Goal: Information Seeking & Learning: Learn about a topic

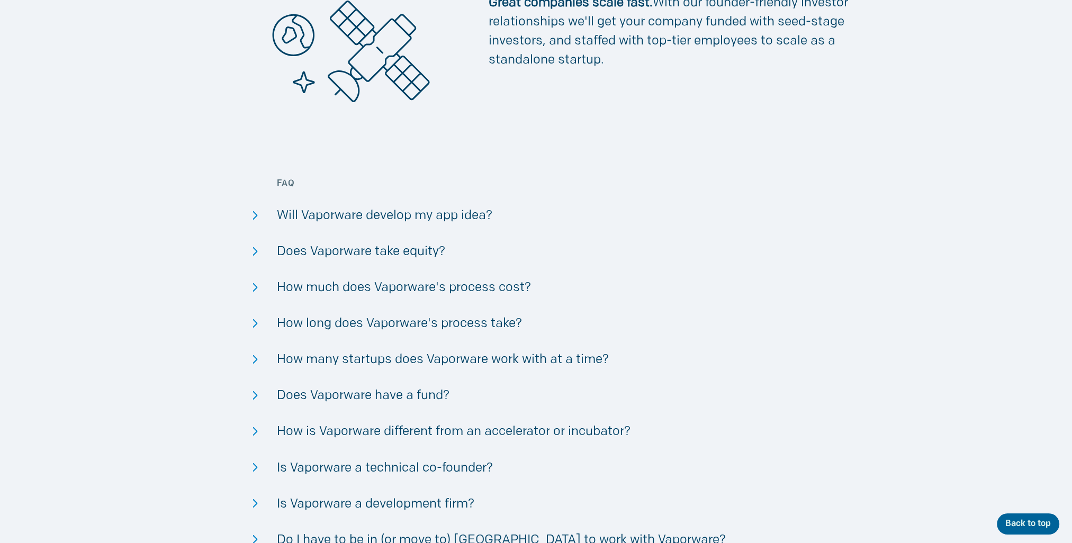
scroll to position [2541, 0]
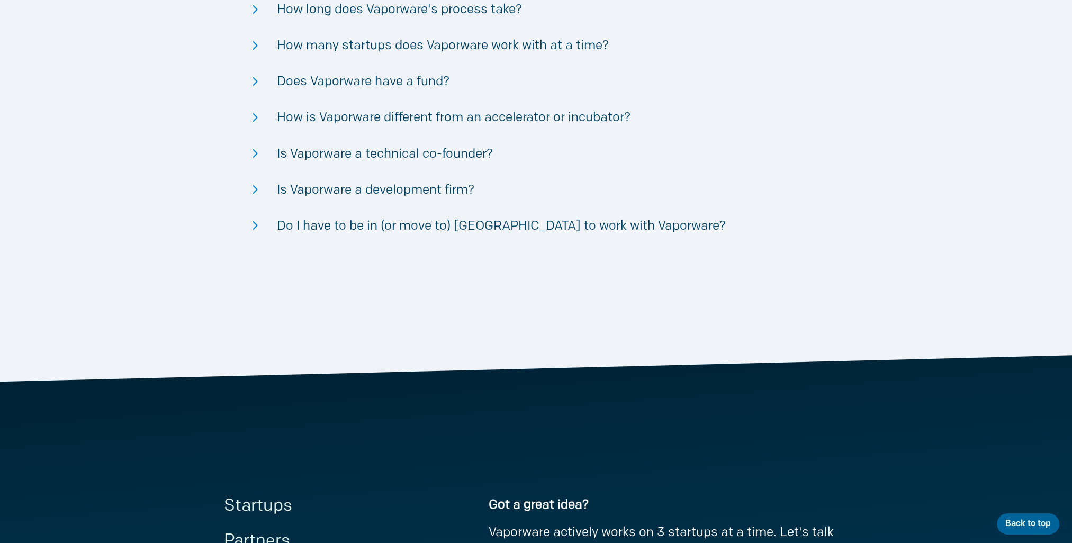
click at [474, 226] on div "Do I have to be in (or move to) [GEOGRAPHIC_DATA] to work with Vaporware?" at bounding box center [535, 226] width 519 height 19
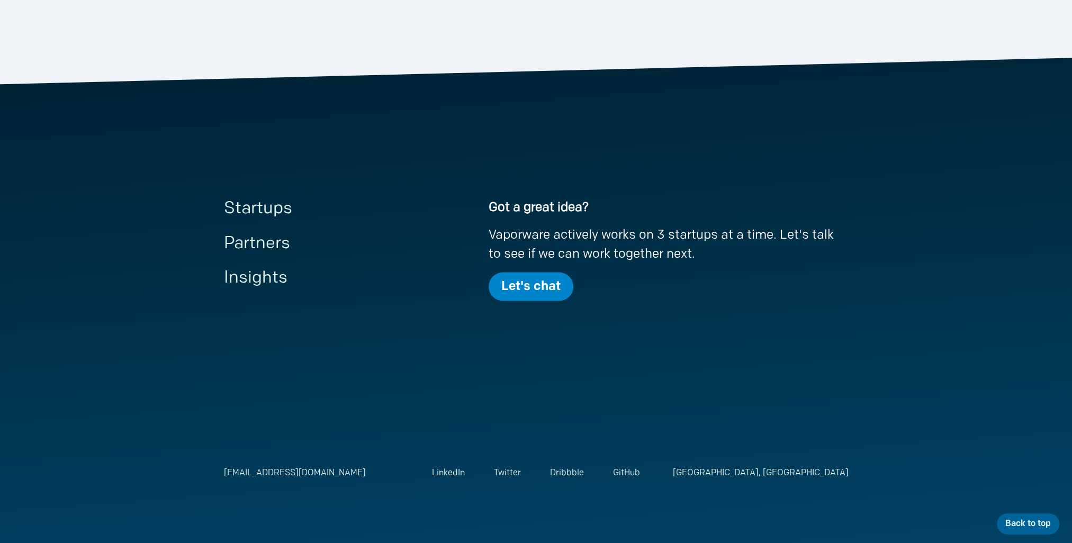
scroll to position [2903, 0]
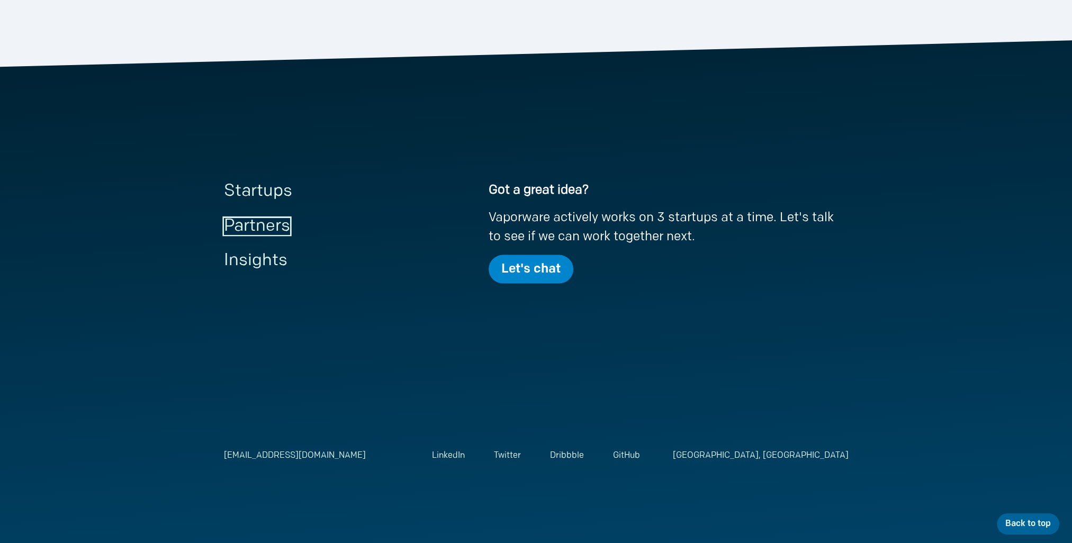
click at [276, 221] on link "Partners" at bounding box center [257, 226] width 66 height 17
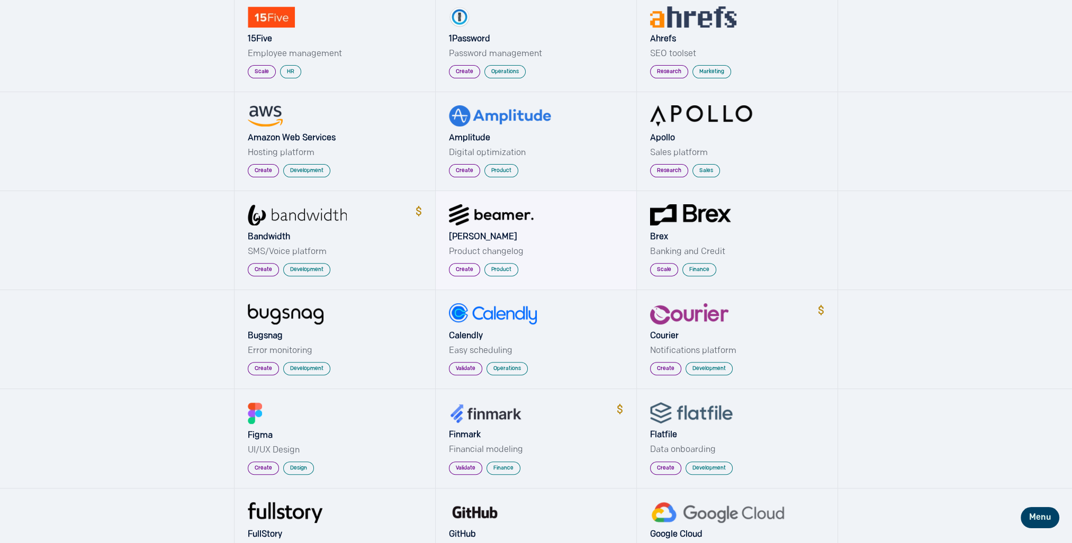
scroll to position [476, 0]
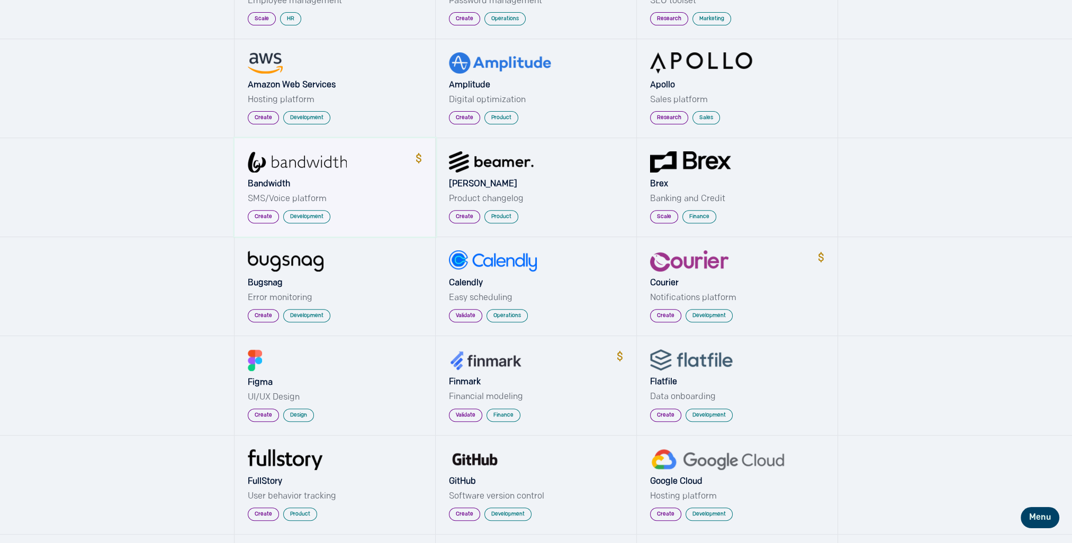
click at [291, 167] on img at bounding box center [297, 161] width 99 height 21
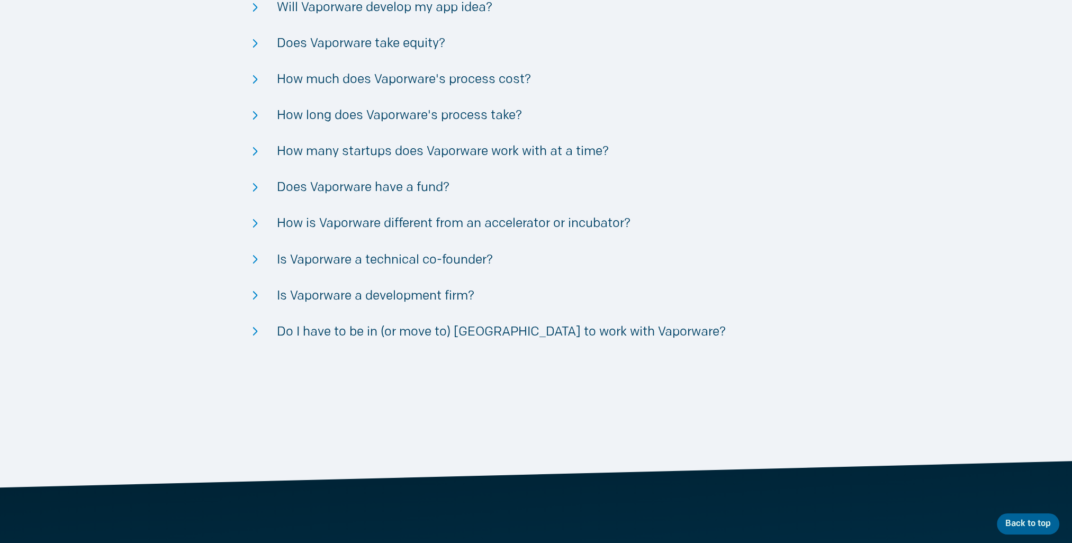
scroll to position [2870, 0]
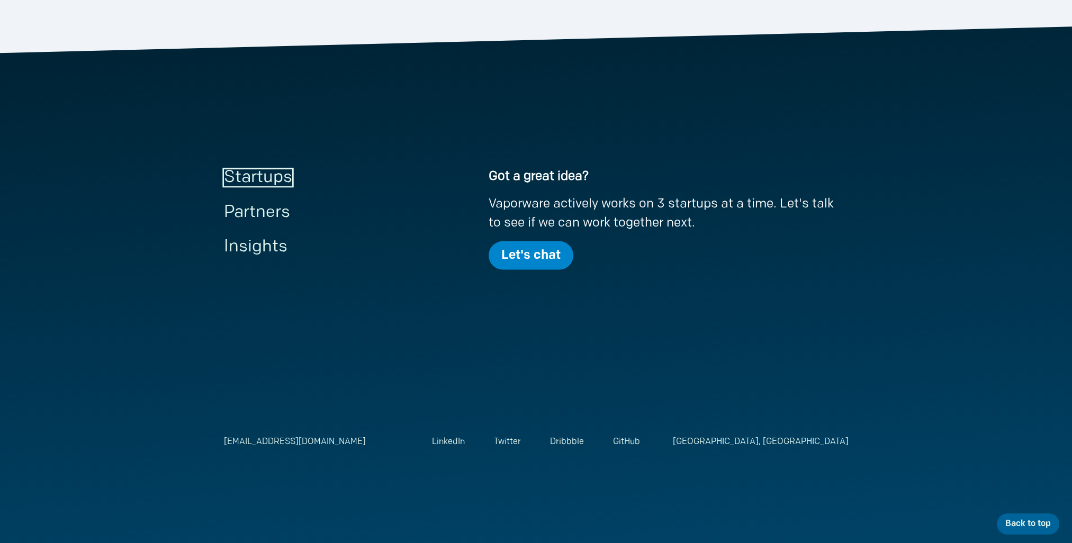
click at [278, 172] on link "Startups" at bounding box center [258, 177] width 68 height 17
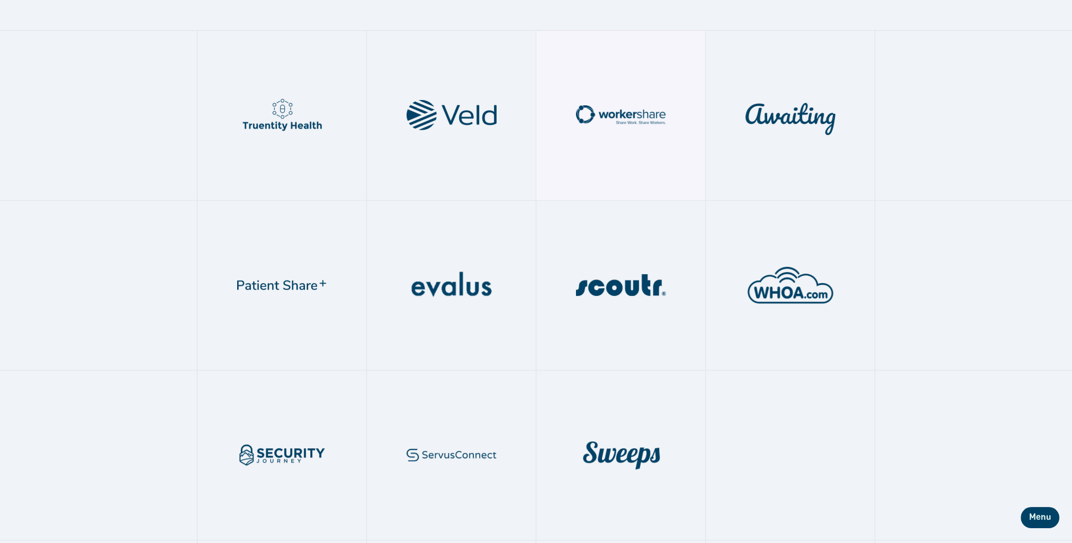
scroll to position [318, 0]
